Goal: Task Accomplishment & Management: Manage account settings

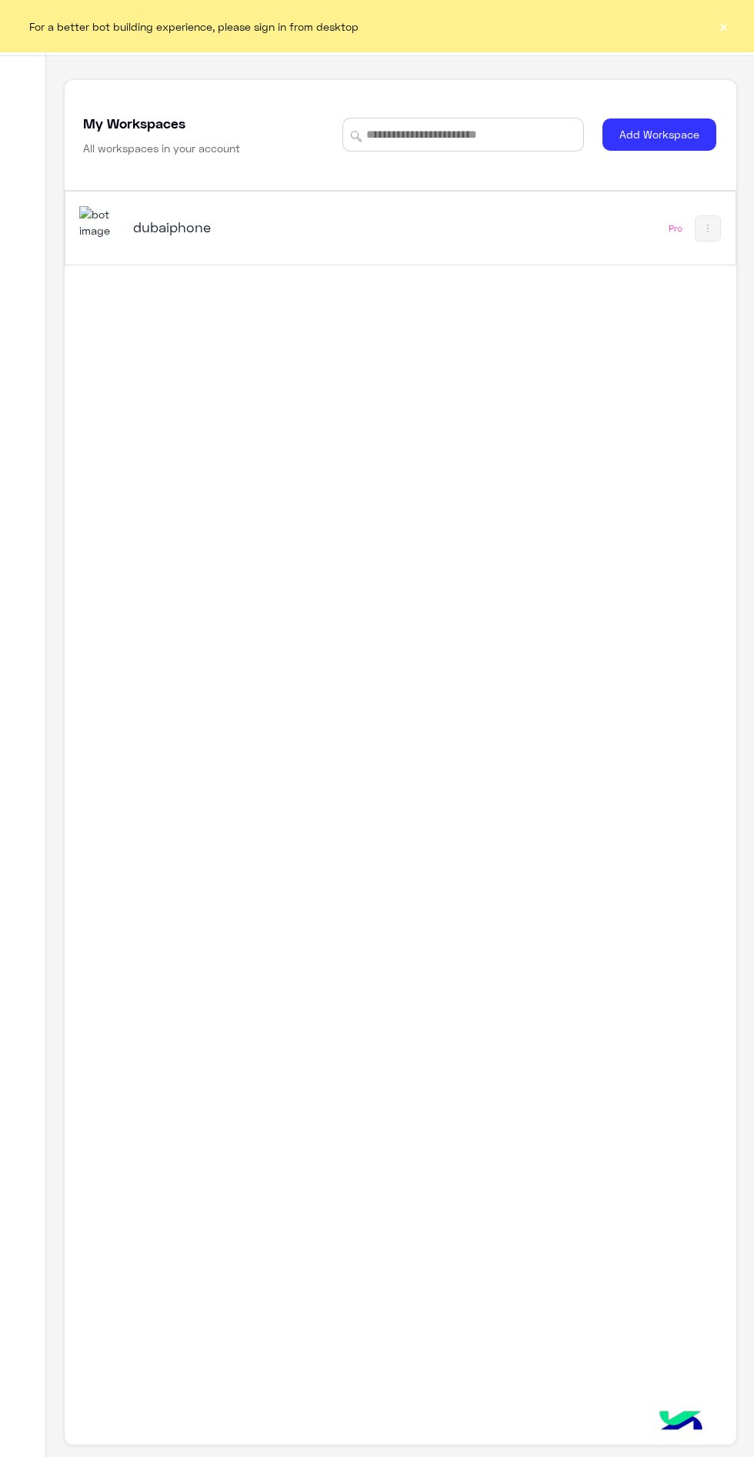
click at [192, 236] on h5 "dubaiphone" at bounding box center [248, 227] width 231 height 18
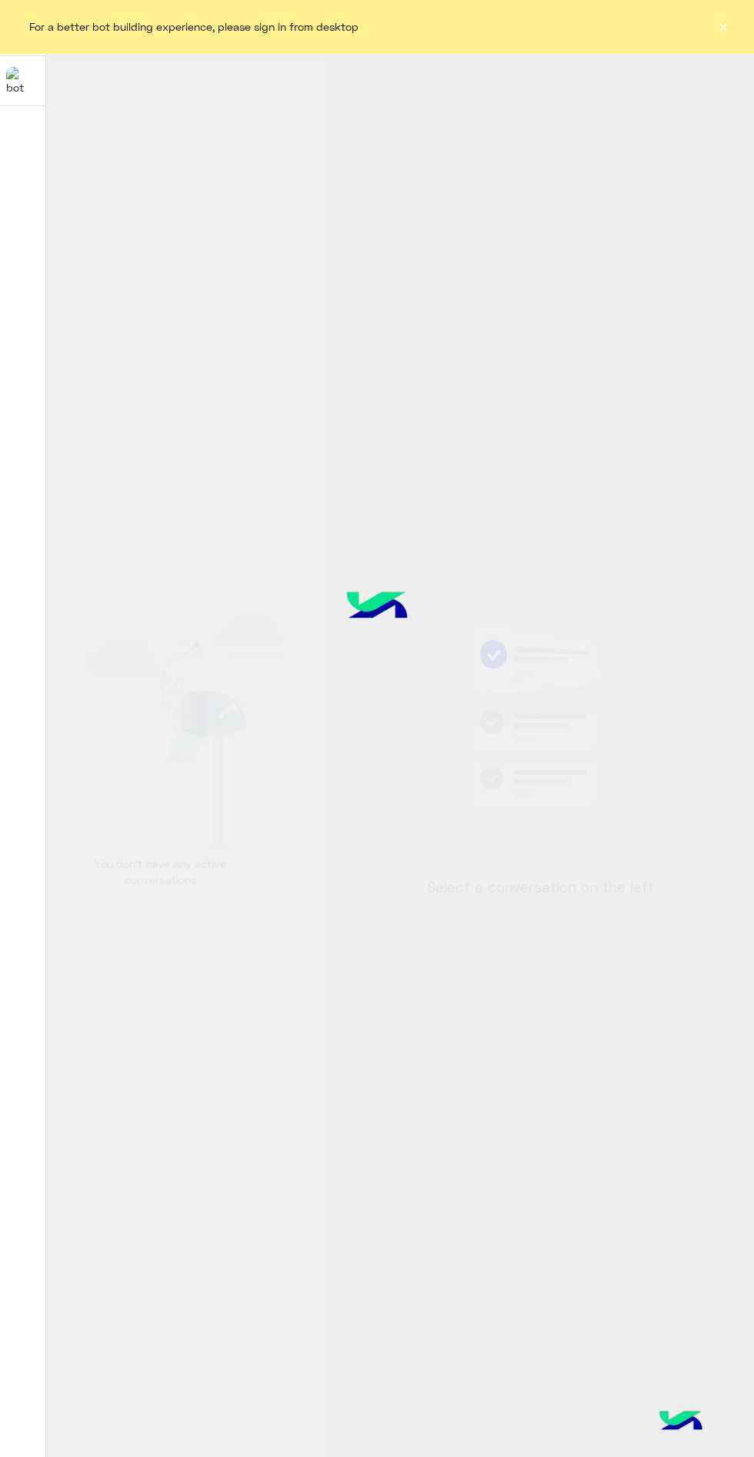
click at [723, 26] on button "×" at bounding box center [723, 25] width 15 height 15
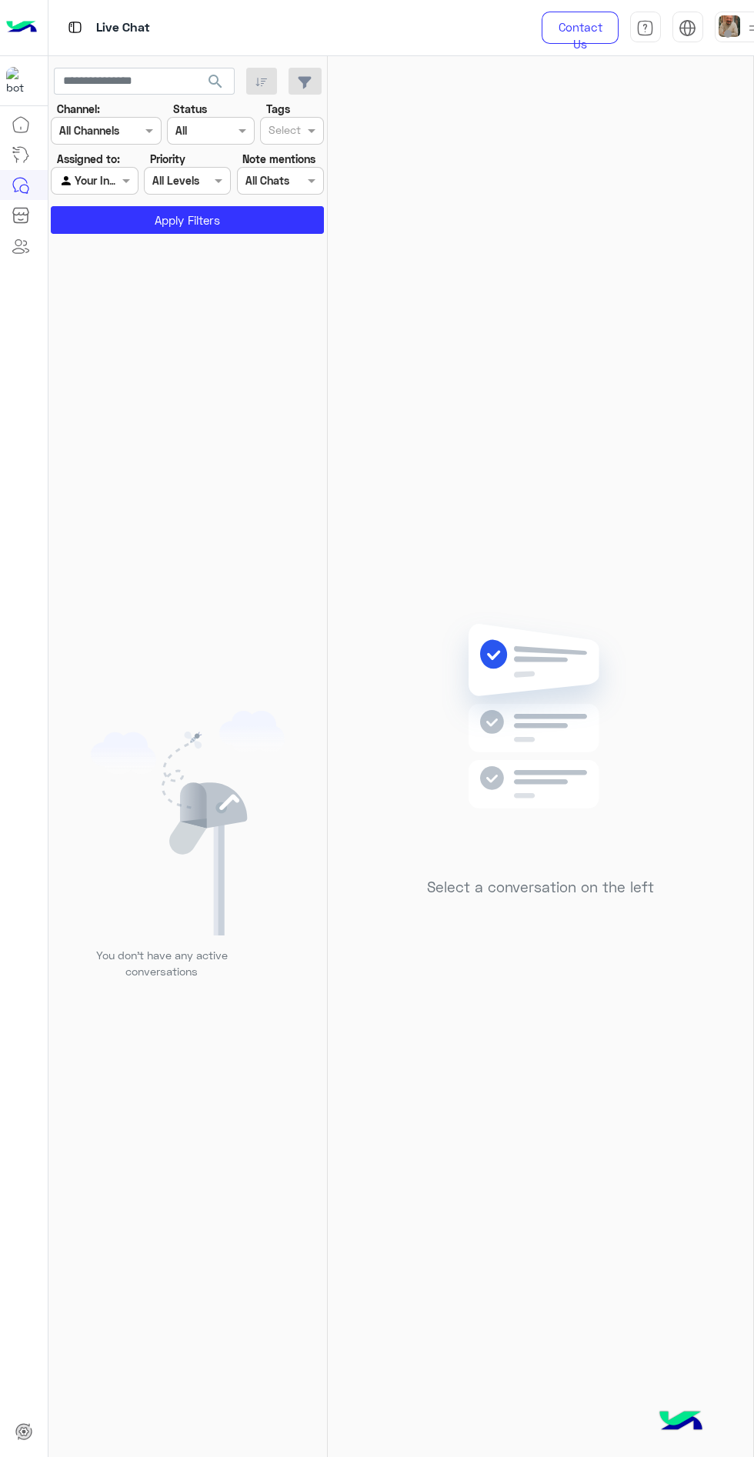
click at [743, 30] on div at bounding box center [741, 27] width 53 height 31
click at [668, 145] on label "Break" at bounding box center [647, 151] width 168 height 28
click at [692, 119] on label "Online" at bounding box center [647, 117] width 168 height 28
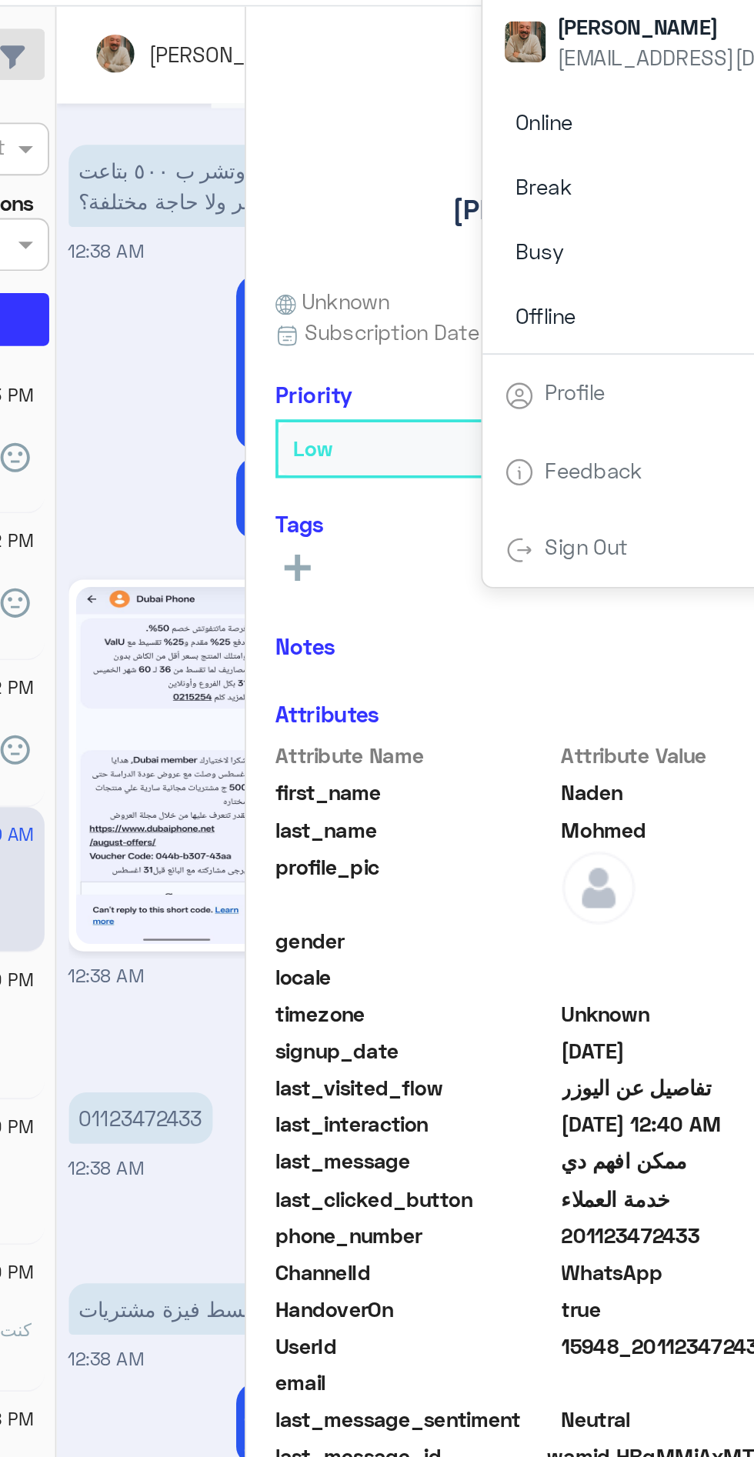
scroll to position [1431, 0]
